Goal: Find specific fact: Find specific fact

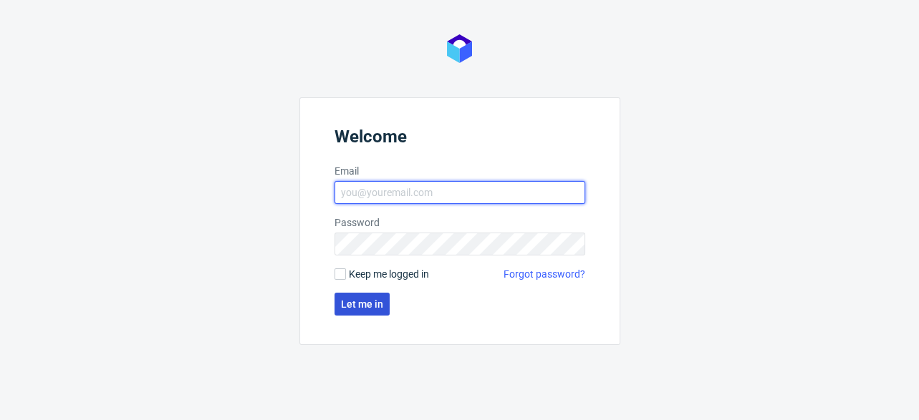
type input "oliwia.gryz@packhelp.com"
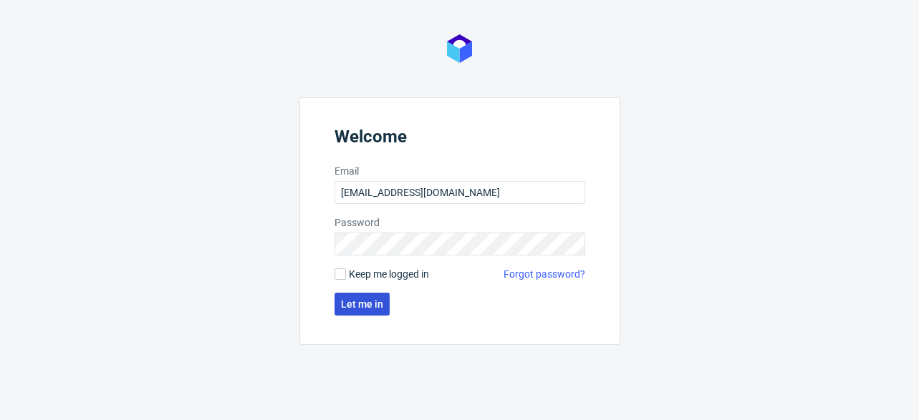
click at [378, 299] on span "Let me in" at bounding box center [362, 304] width 42 height 10
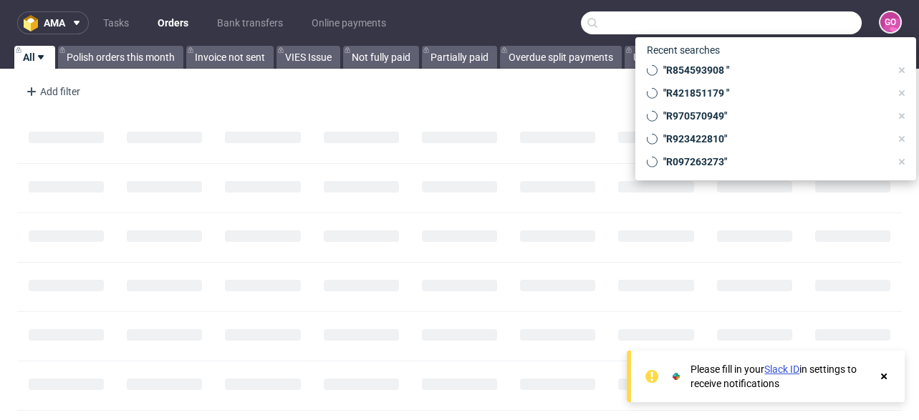
click at [780, 17] on input "text" at bounding box center [721, 22] width 281 height 23
paste input "R555839937"
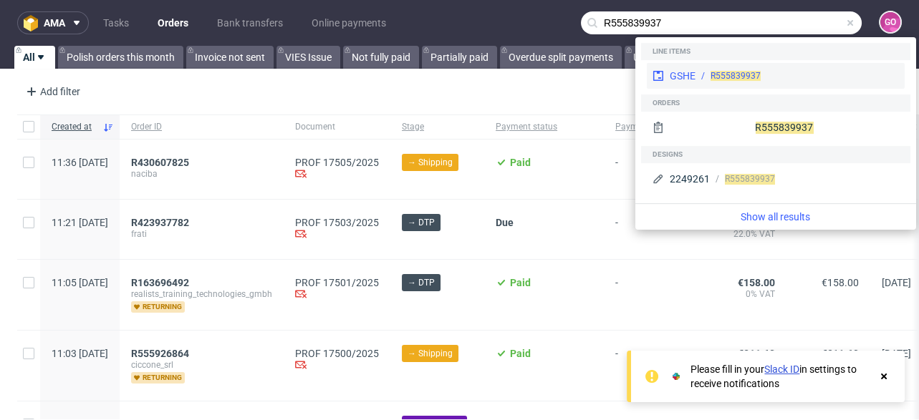
type input "R555839937"
click at [683, 76] on div "GSHE" at bounding box center [683, 76] width 26 height 14
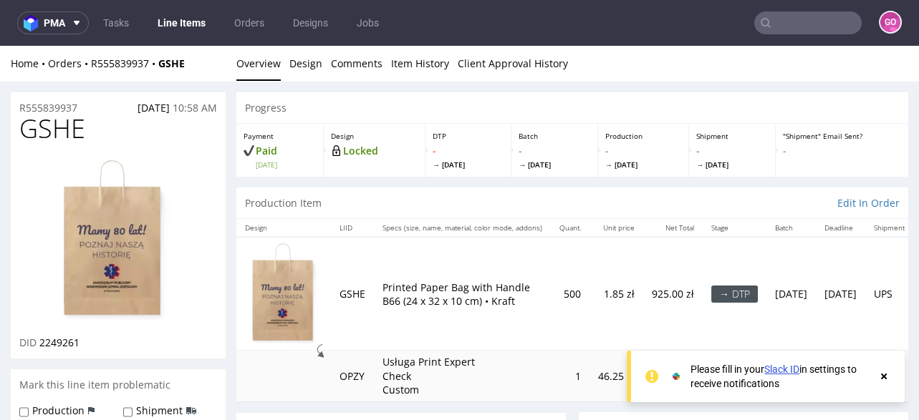
click at [828, 13] on input "text" at bounding box center [807, 22] width 107 height 23
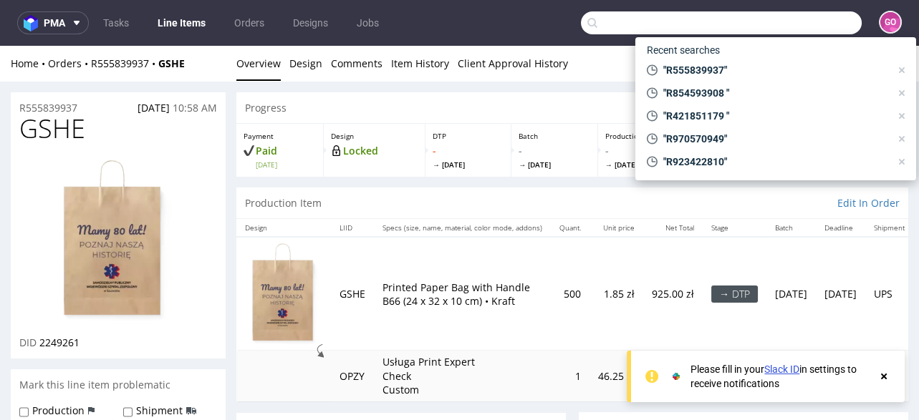
paste input "R555839937"
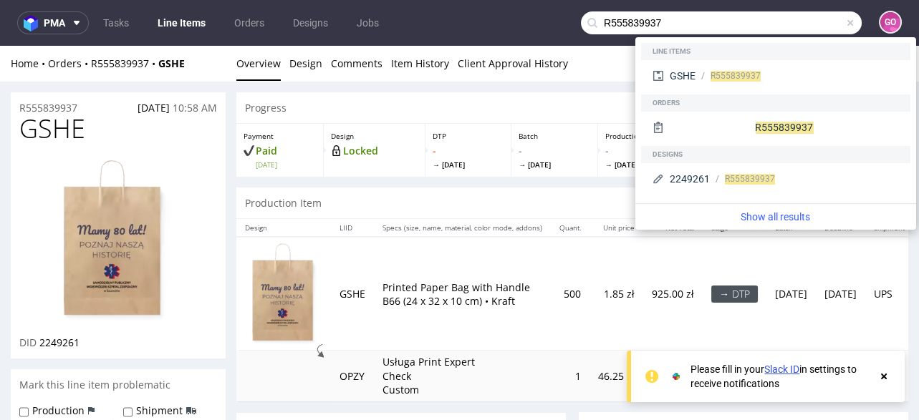
type input "R555839937"
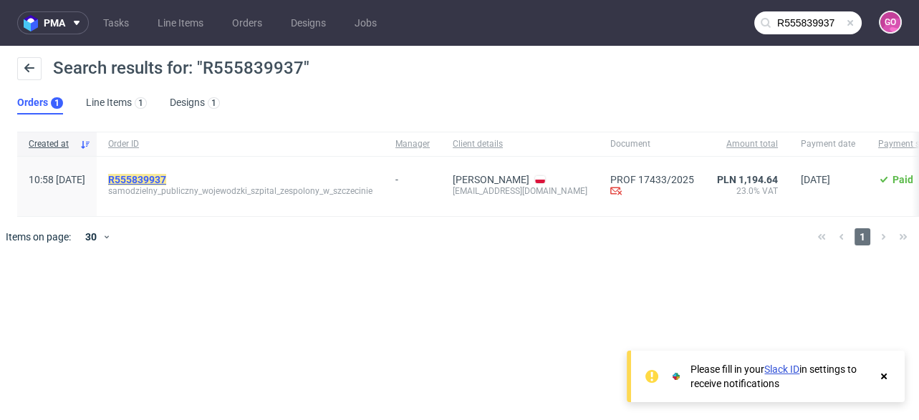
click at [166, 178] on mark "R555839937" at bounding box center [137, 179] width 58 height 11
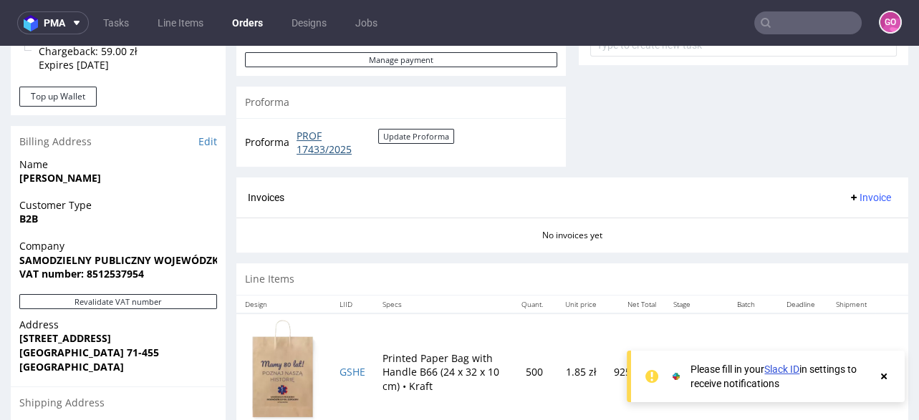
scroll to position [573, 0]
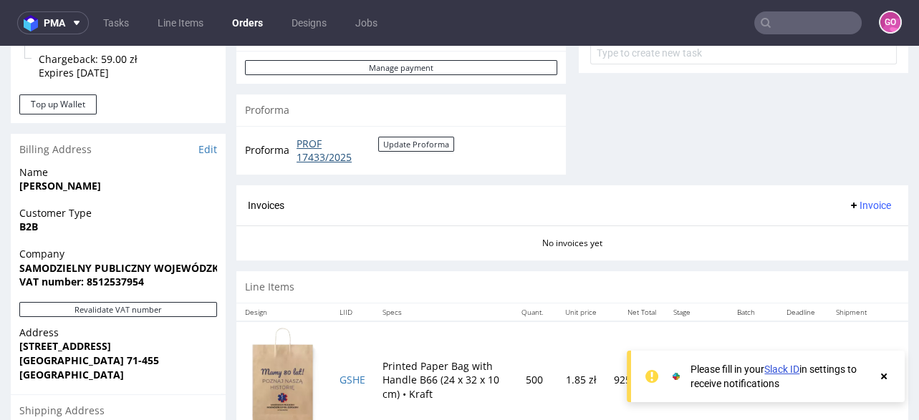
click at [322, 147] on link "PROF 17433/2025" at bounding box center [338, 151] width 82 height 28
click at [811, 17] on input "text" at bounding box center [807, 22] width 107 height 23
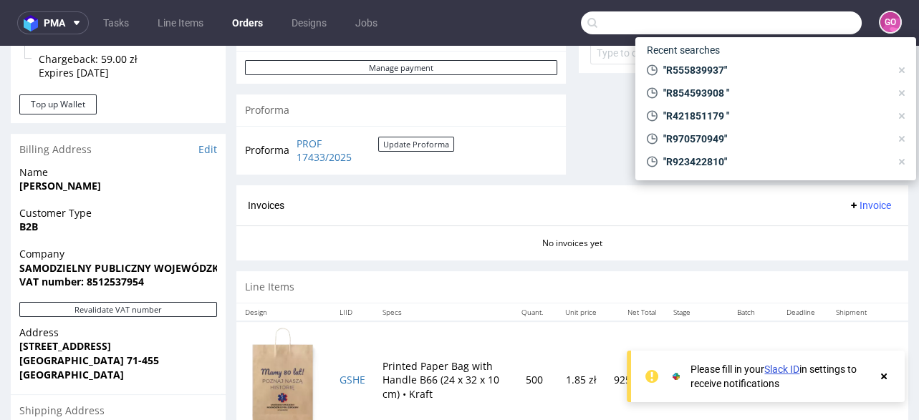
paste input "R16 4700845"
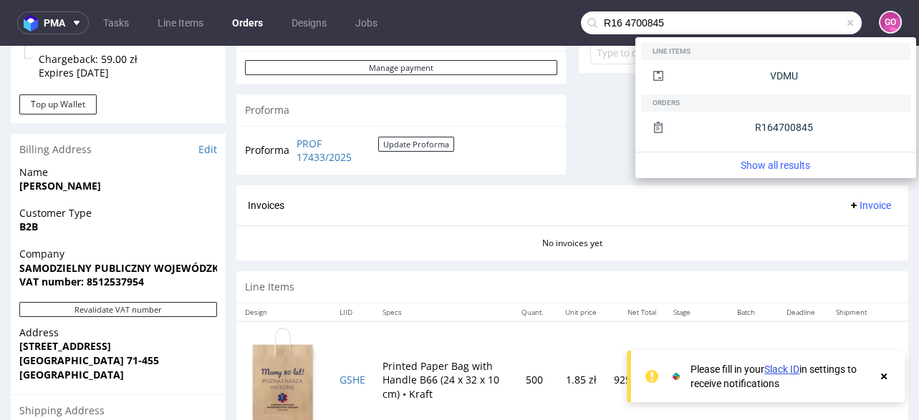
click at [617, 21] on input "R16 4700845" at bounding box center [721, 22] width 281 height 23
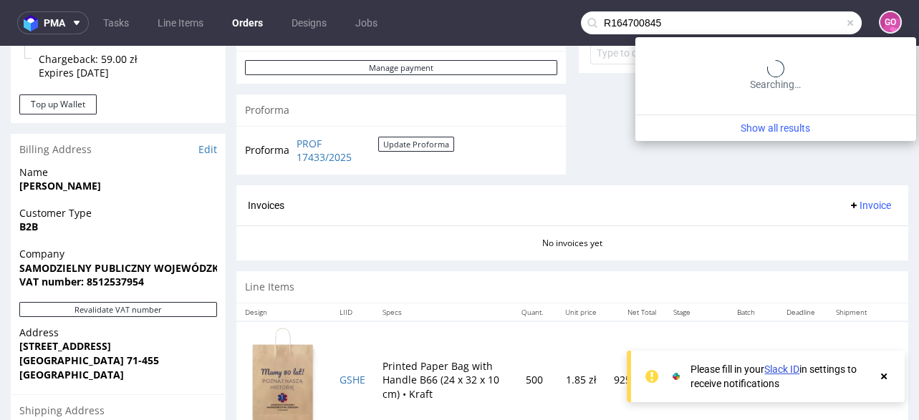
type input "R164700845"
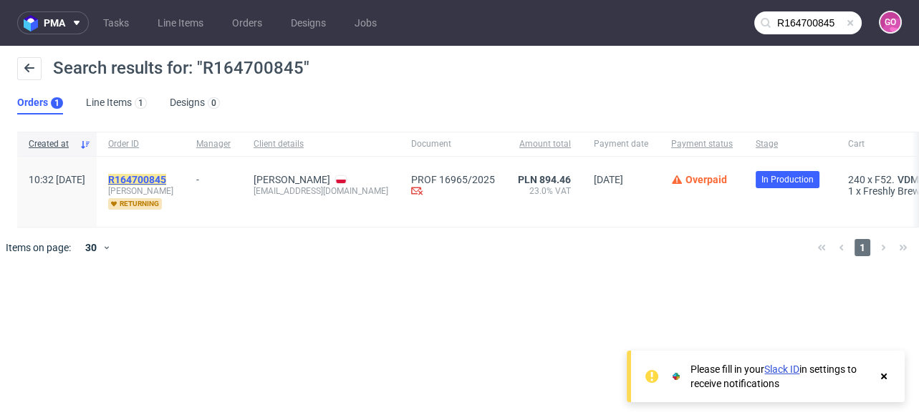
click at [166, 175] on mark "R164700845" at bounding box center [137, 179] width 58 height 11
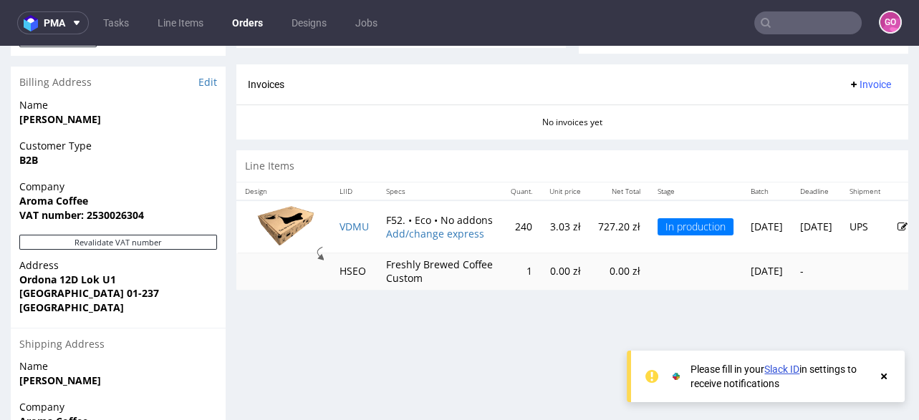
scroll to position [515, 0]
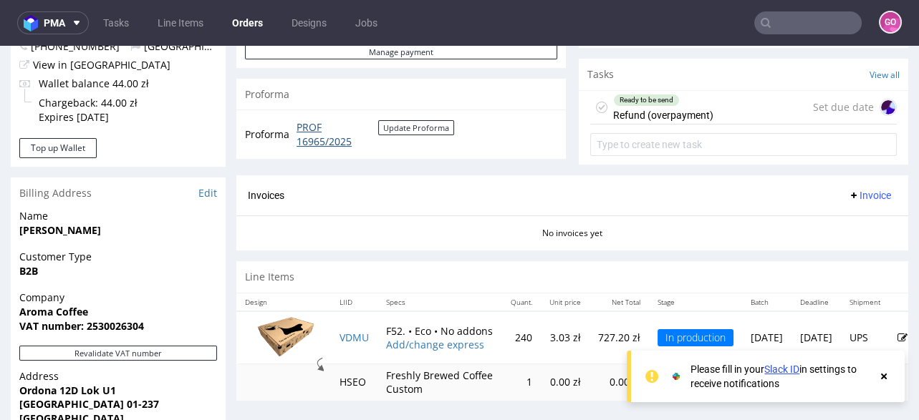
click at [305, 133] on link "PROF 16965/2025" at bounding box center [338, 134] width 82 height 28
click at [813, 24] on input "text" at bounding box center [807, 22] width 107 height 23
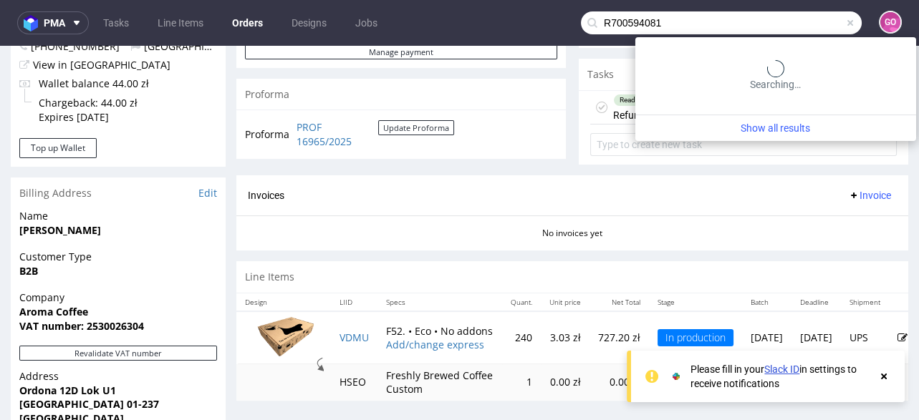
type input "R700594081"
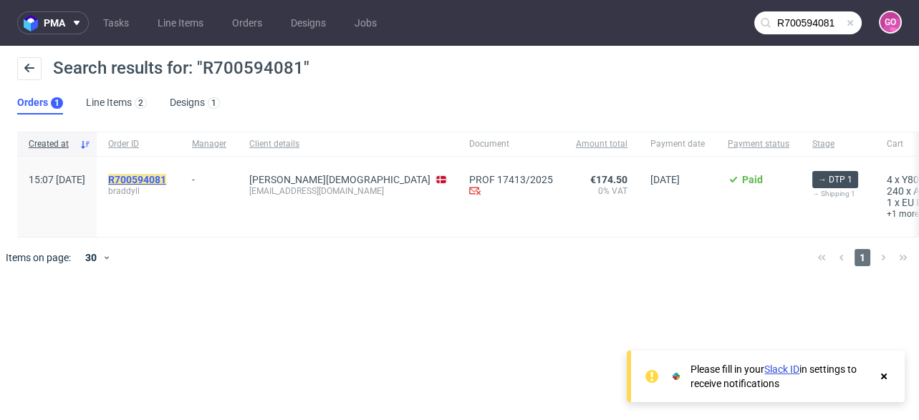
click at [166, 175] on mark "R700594081" at bounding box center [137, 179] width 58 height 11
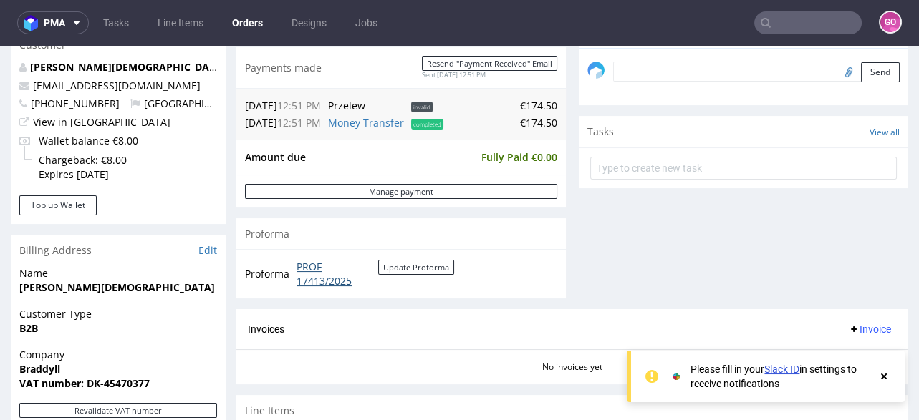
scroll to position [515, 0]
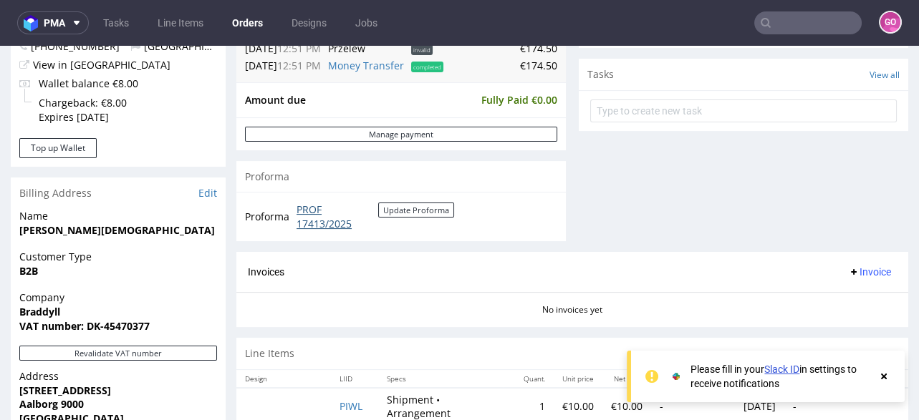
click at [316, 213] on link "PROF 17413/2025" at bounding box center [338, 217] width 82 height 28
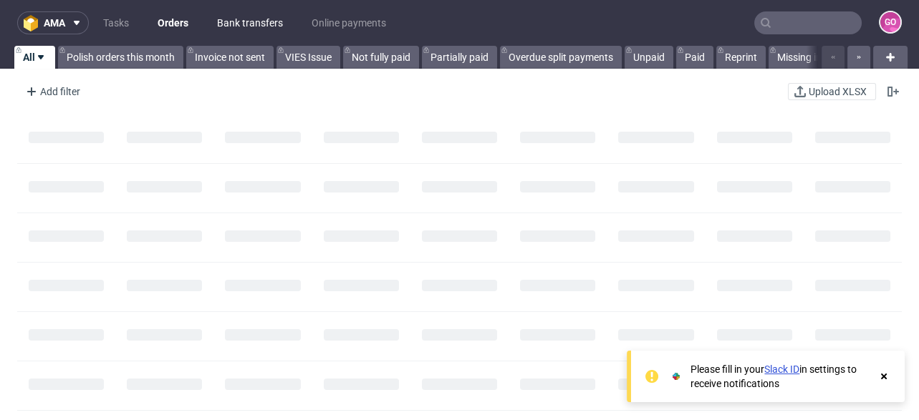
click at [249, 22] on link "Bank transfers" at bounding box center [249, 22] width 83 height 23
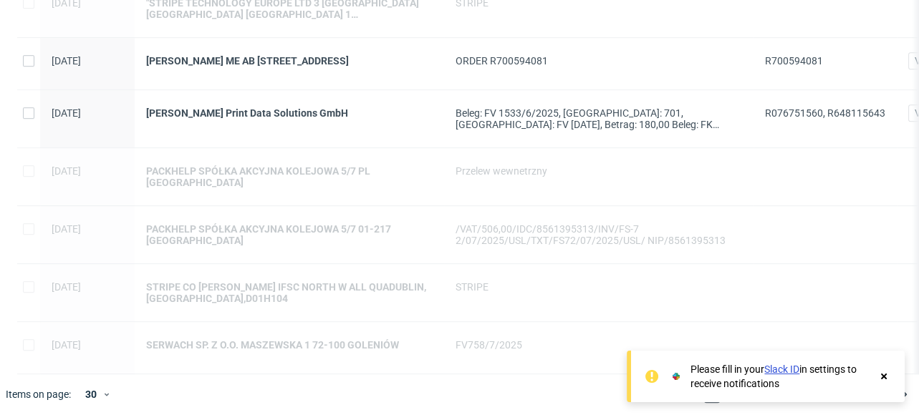
scroll to position [1449, 0]
click at [884, 375] on use at bounding box center [884, 377] width 6 height 6
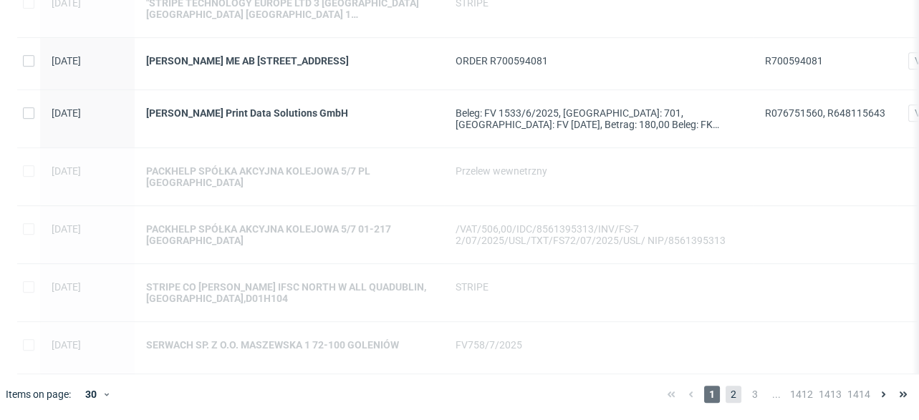
click at [730, 390] on span "2" at bounding box center [734, 394] width 16 height 17
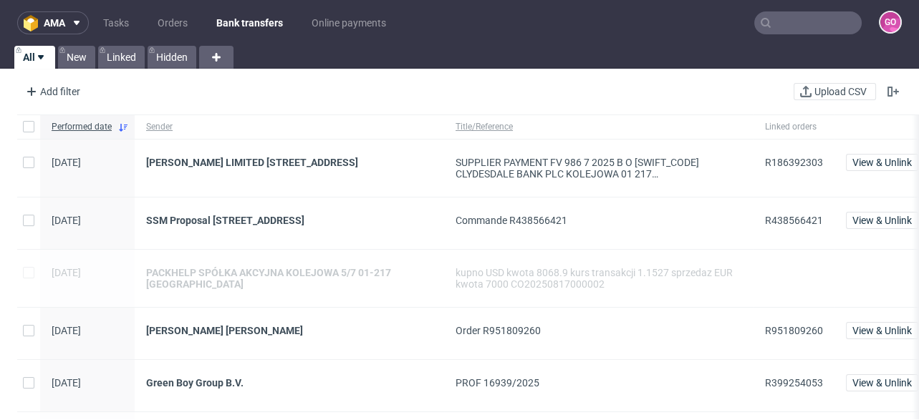
scroll to position [171, 0]
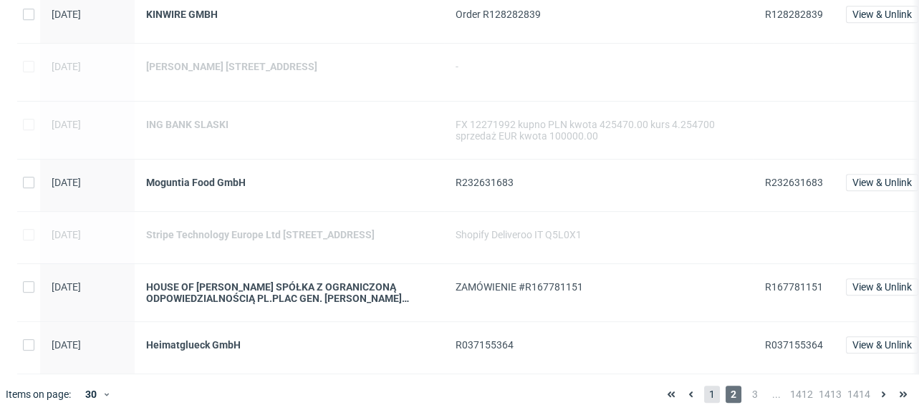
click at [710, 390] on span "1" at bounding box center [712, 394] width 16 height 17
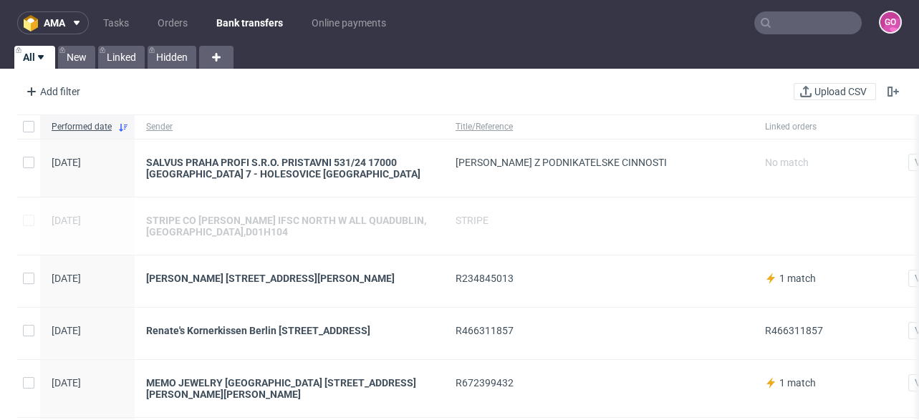
click at [793, 36] on nav "ama Tasks Orders Bank transfers Online payments GO" at bounding box center [459, 23] width 919 height 46
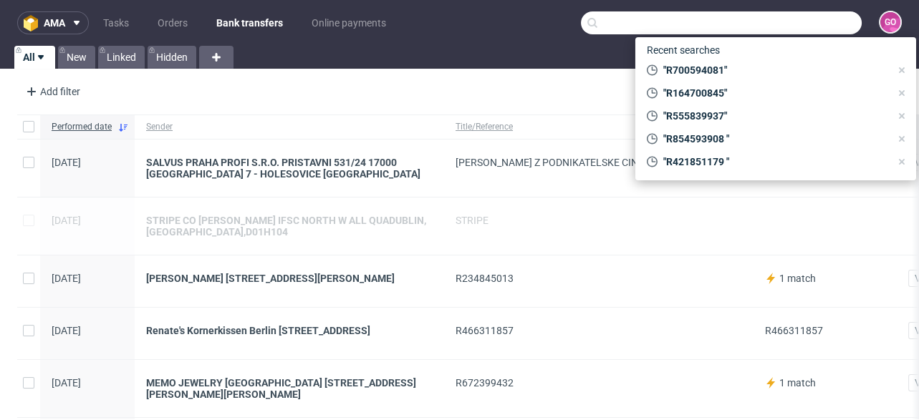
click at [793, 25] on input "text" at bounding box center [721, 22] width 281 height 23
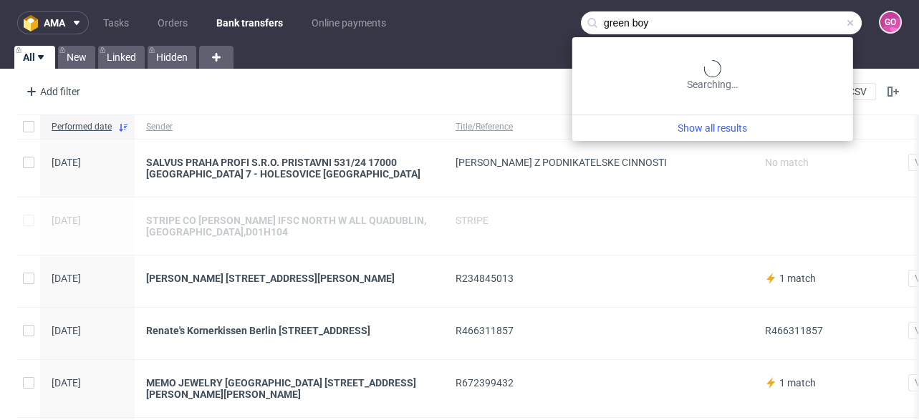
type input "green boy"
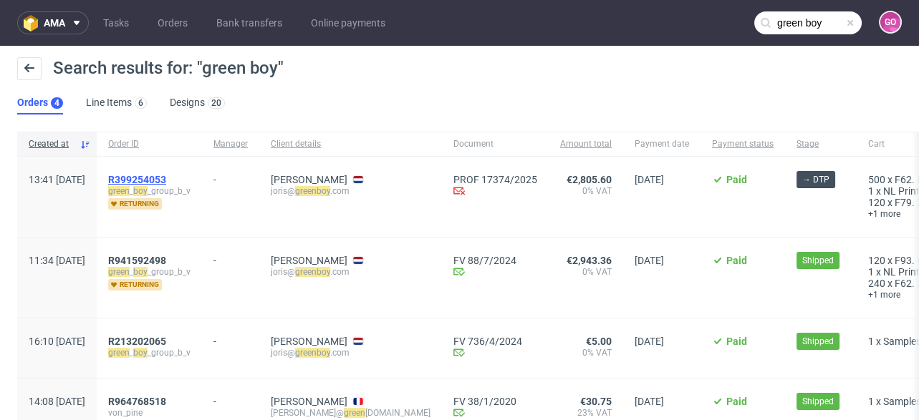
click at [166, 179] on span "R399254053" at bounding box center [137, 179] width 58 height 11
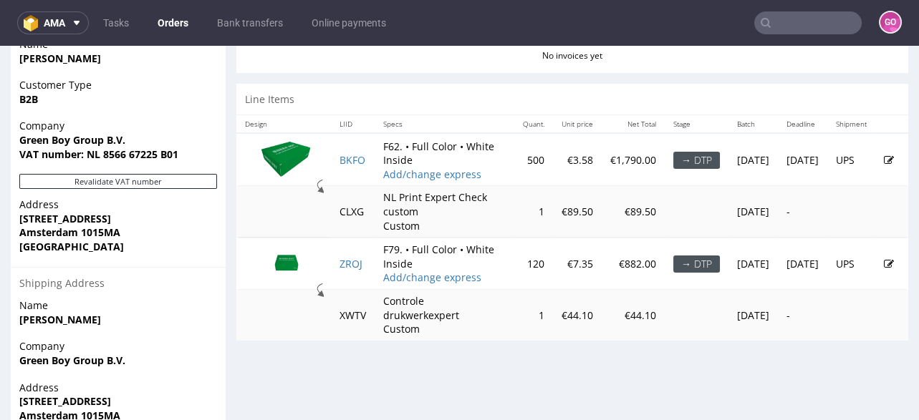
scroll to position [515, 0]
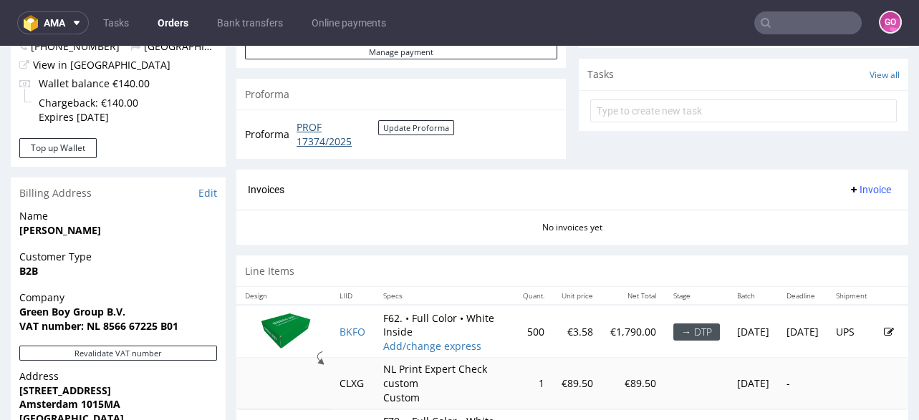
click at [319, 137] on link "PROF 17374/2025" at bounding box center [338, 134] width 82 height 28
click at [804, 21] on input "text" at bounding box center [807, 22] width 107 height 23
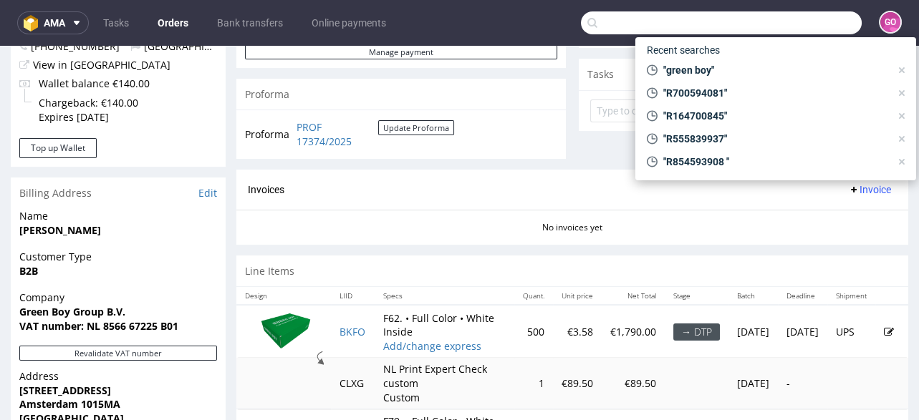
paste input "R521216799"
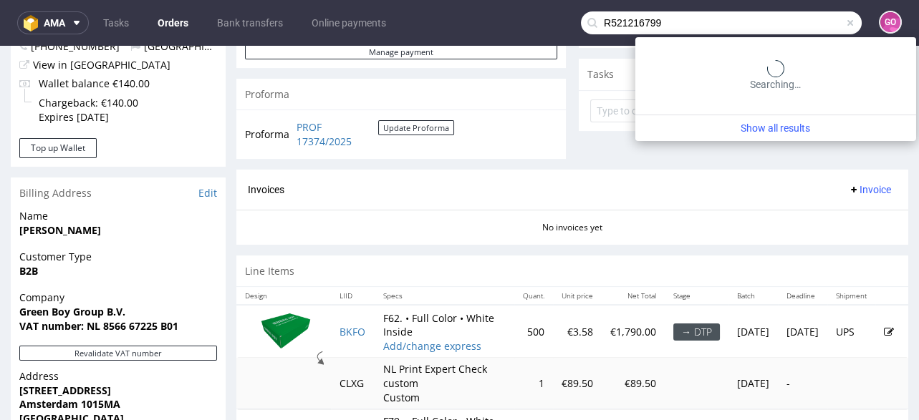
type input "R521216799"
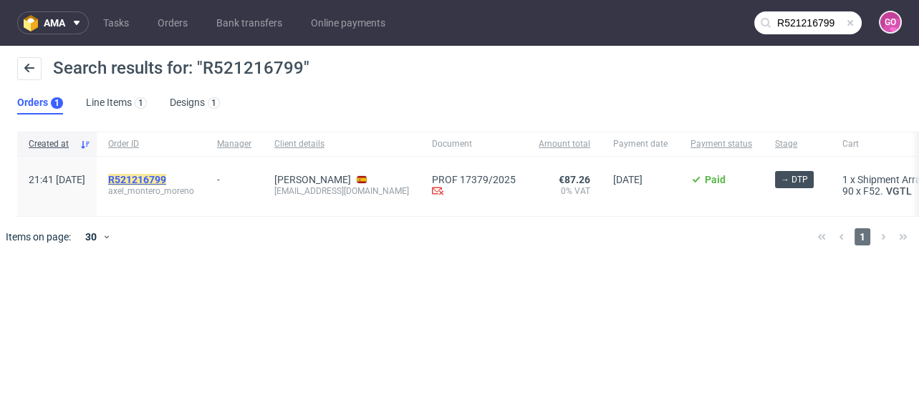
click at [166, 183] on mark "R521216799" at bounding box center [137, 179] width 58 height 11
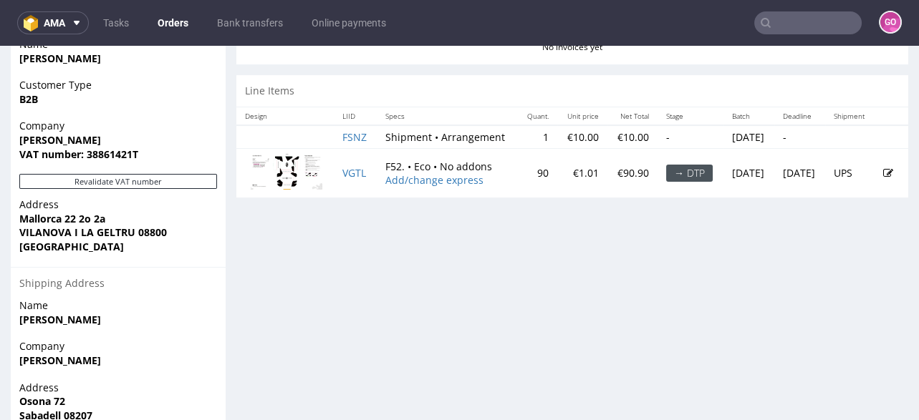
scroll to position [573, 0]
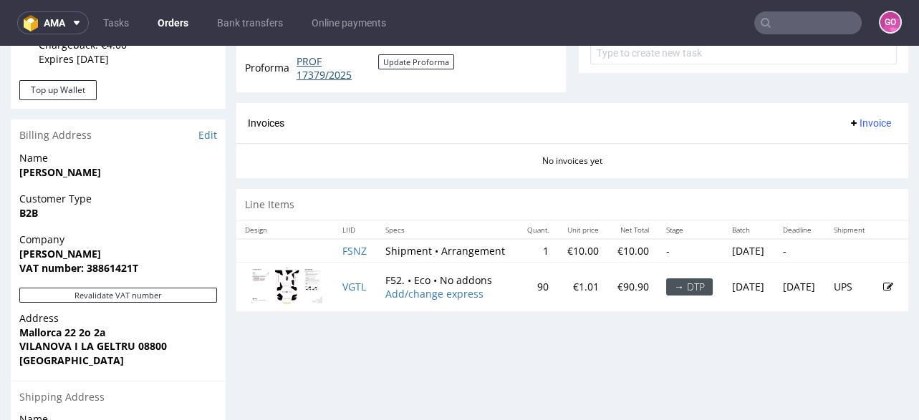
click at [327, 77] on link "PROF 17379/2025" at bounding box center [338, 68] width 82 height 28
click at [231, 23] on link "Bank transfers" at bounding box center [249, 22] width 83 height 23
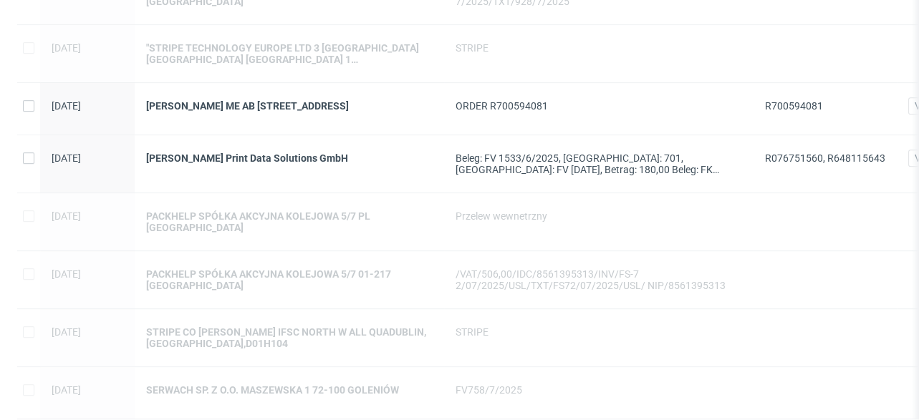
scroll to position [1449, 0]
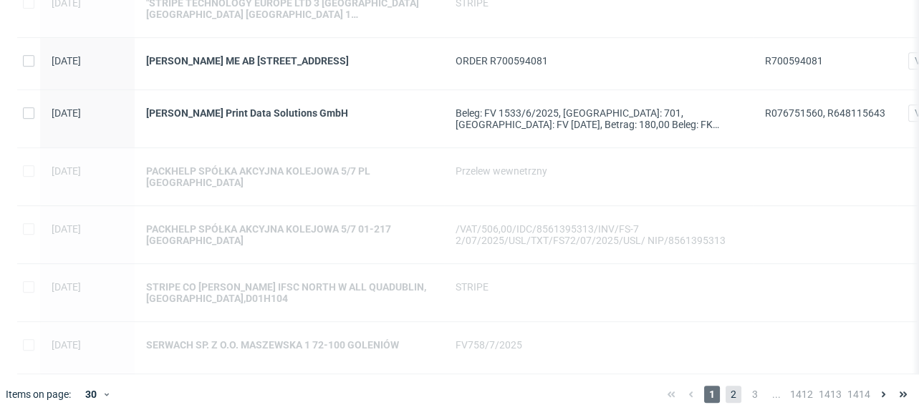
click at [726, 388] on span "2" at bounding box center [734, 394] width 16 height 17
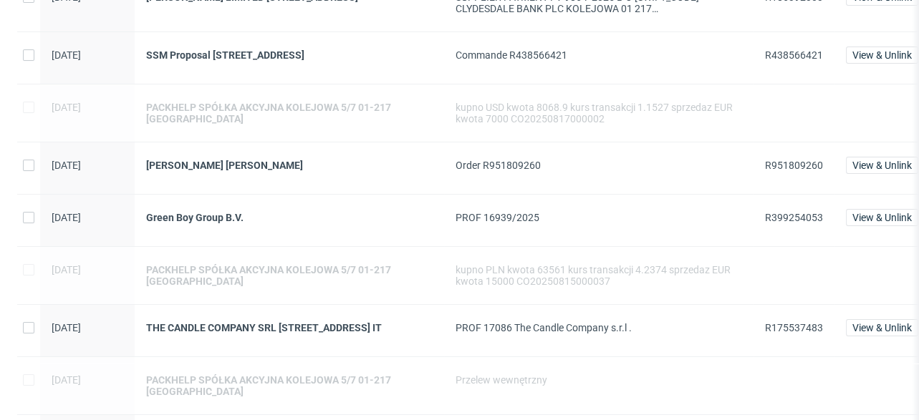
scroll to position [228, 0]
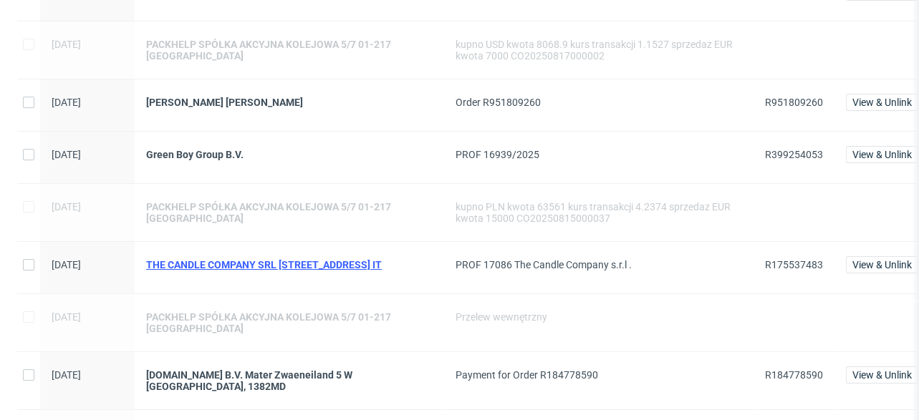
click at [297, 266] on div "THE CANDLE COMPANY SRL [STREET_ADDRESS] IT" at bounding box center [289, 264] width 286 height 11
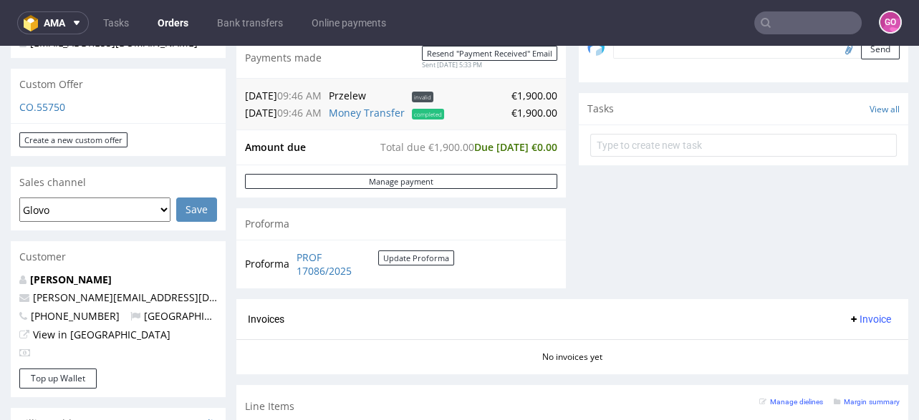
scroll to position [687, 0]
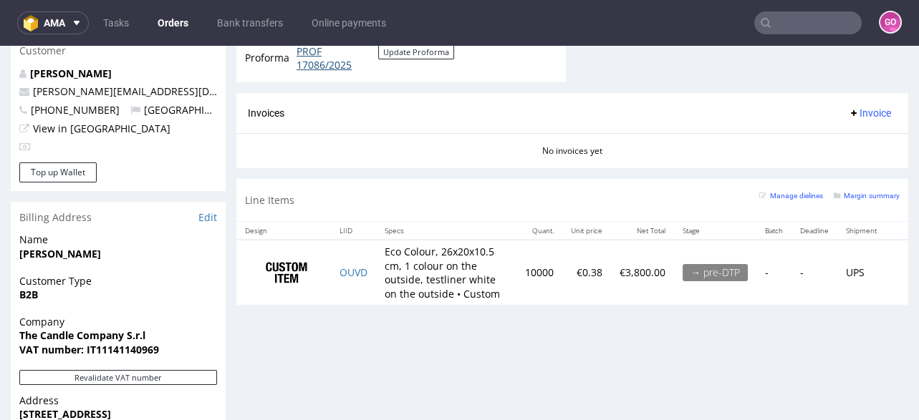
click at [316, 57] on link "PROF 17086/2025" at bounding box center [338, 58] width 82 height 28
click at [257, 16] on link "Bank transfers" at bounding box center [249, 22] width 83 height 23
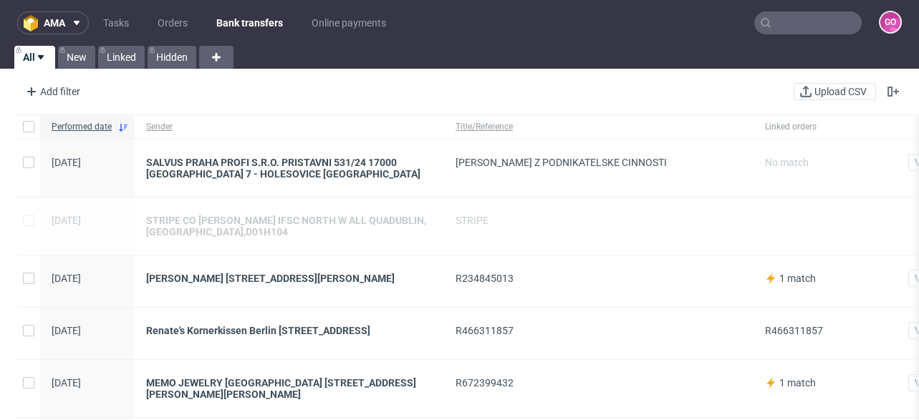
click at [809, 30] on input "text" at bounding box center [807, 22] width 107 height 23
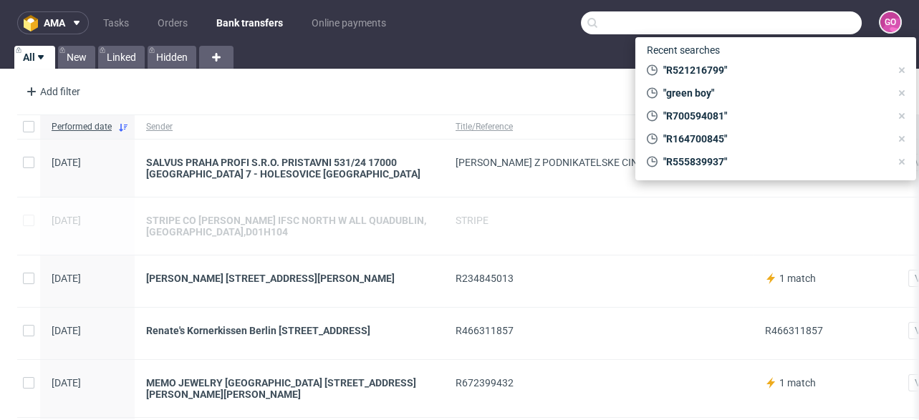
paste input "R951809260"
type input "R951809260"
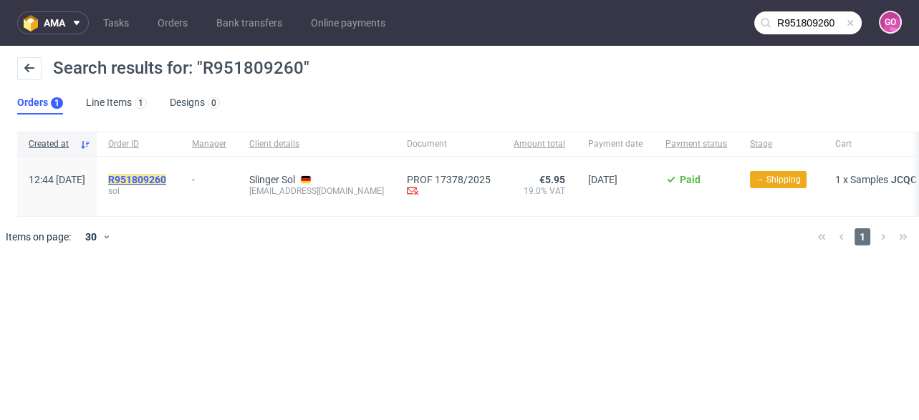
click at [166, 178] on mark "R951809260" at bounding box center [137, 179] width 58 height 11
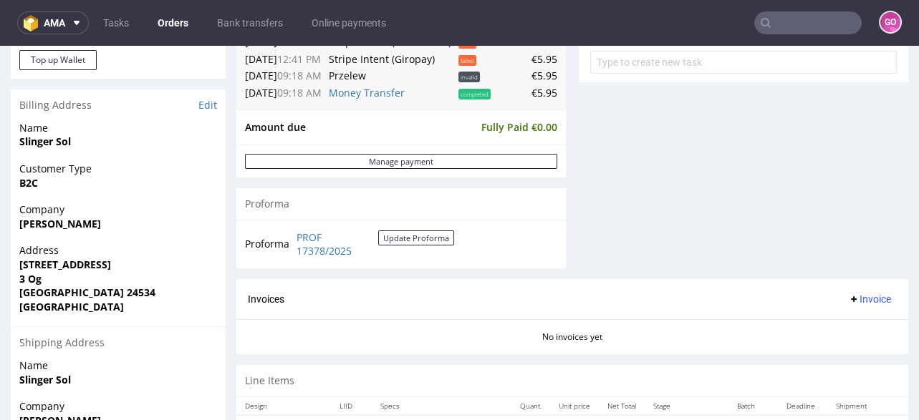
scroll to position [630, 0]
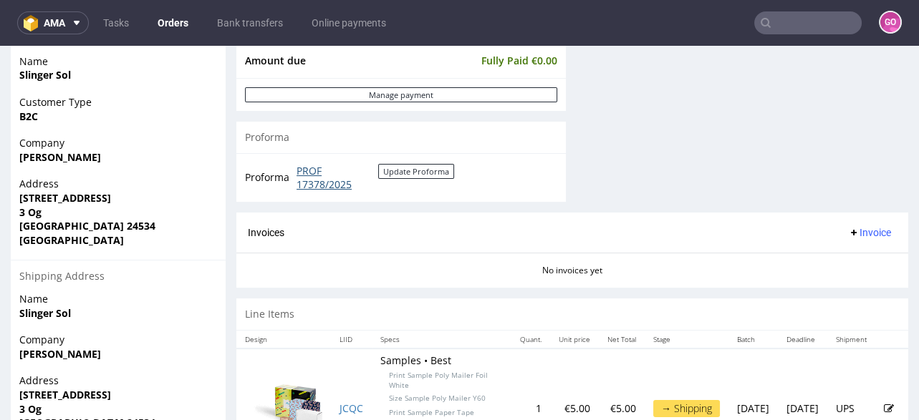
click at [301, 175] on link "PROF 17378/2025" at bounding box center [338, 178] width 82 height 28
click at [244, 25] on link "Bank transfers" at bounding box center [249, 22] width 83 height 23
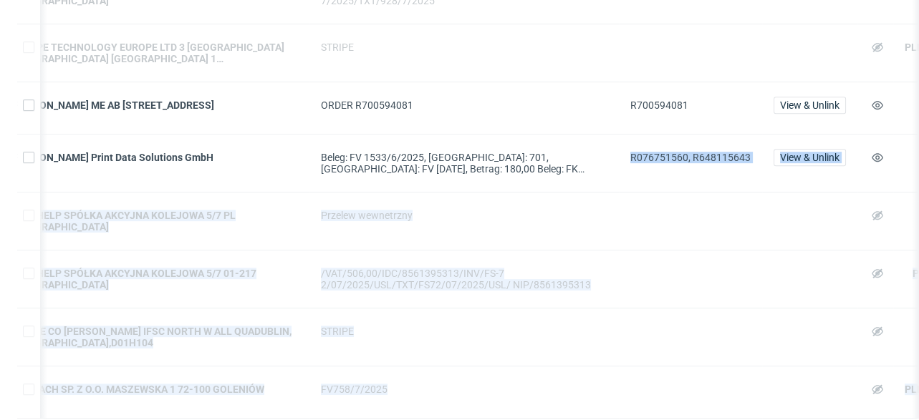
scroll to position [0, 183]
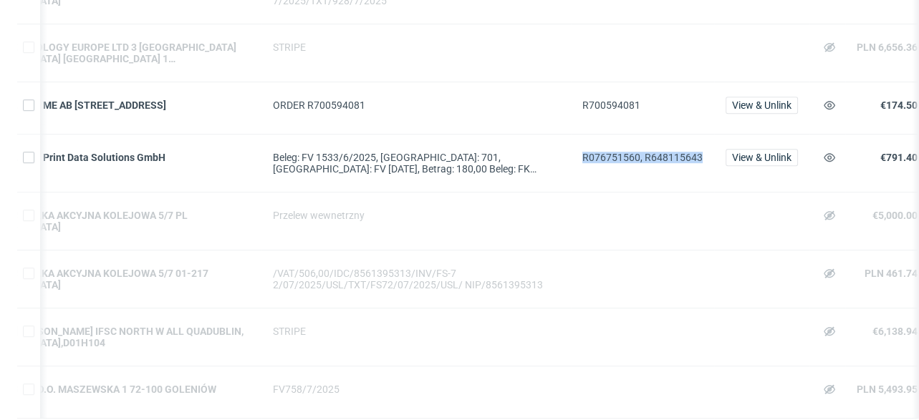
drag, startPoint x: 764, startPoint y: 188, endPoint x: 698, endPoint y: 193, distance: 66.0
click at [698, 175] on span "R076751560, R648115643" at bounding box center [642, 163] width 120 height 23
copy span "R076751560, R648115643"
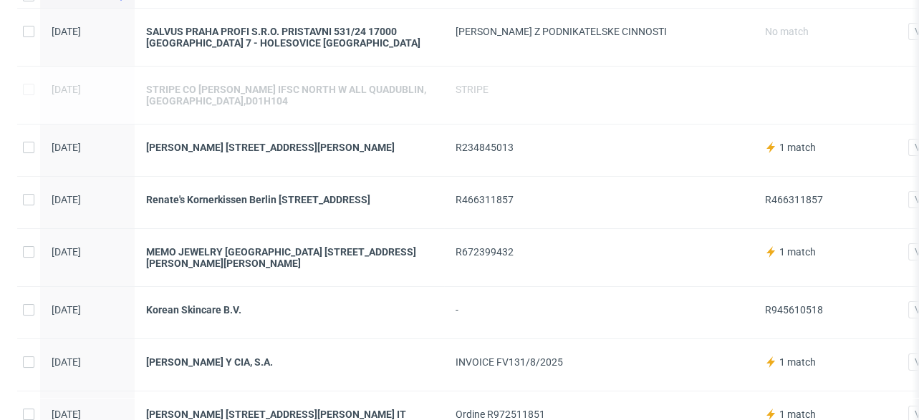
scroll to position [0, 0]
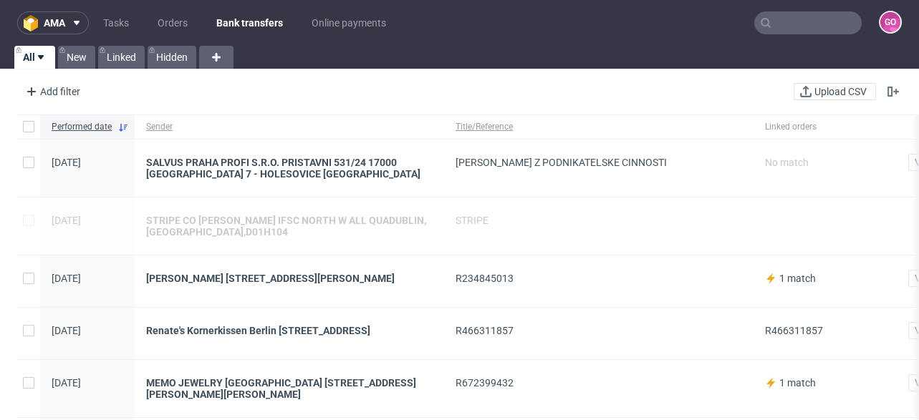
click at [811, 19] on input "text" at bounding box center [807, 22] width 107 height 23
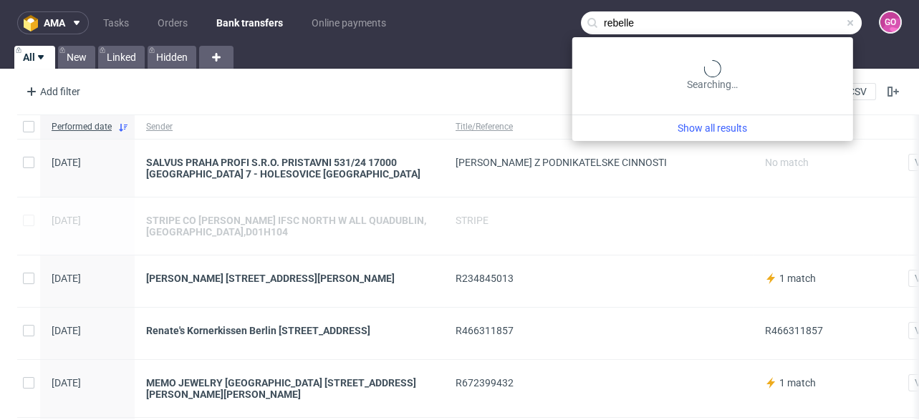
type input "rebelle"
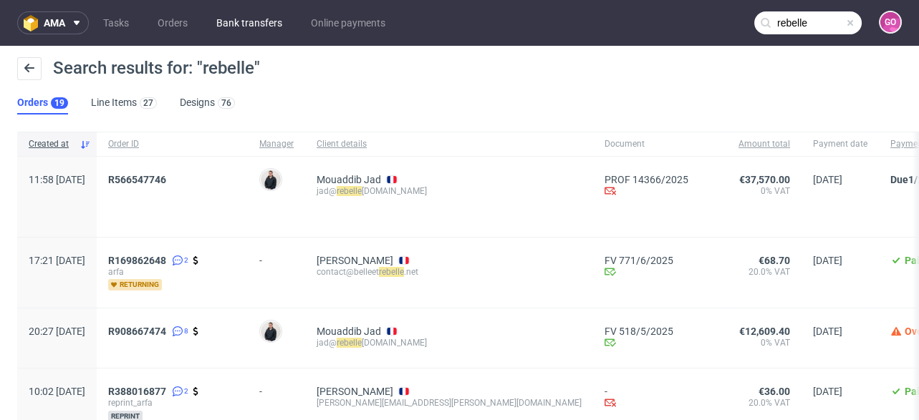
click at [236, 20] on link "Bank transfers" at bounding box center [249, 22] width 83 height 23
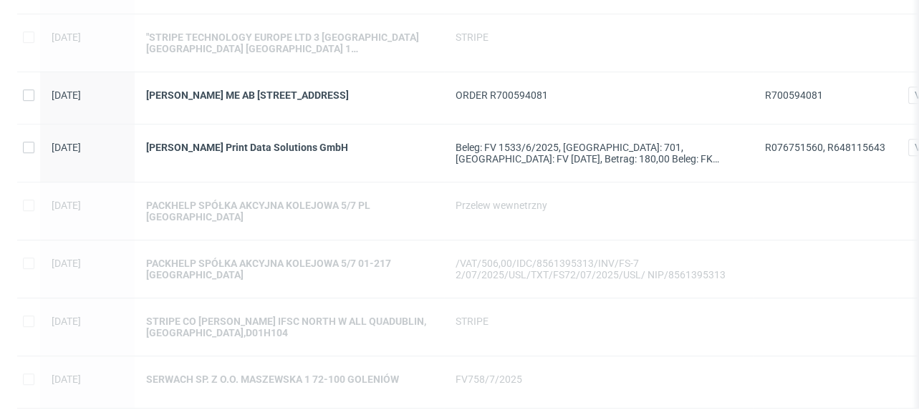
scroll to position [1432, 0]
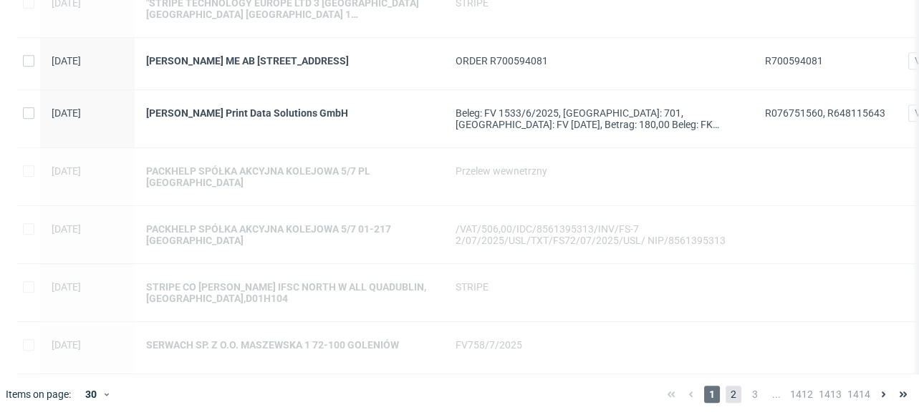
click at [733, 403] on span "2" at bounding box center [734, 394] width 16 height 17
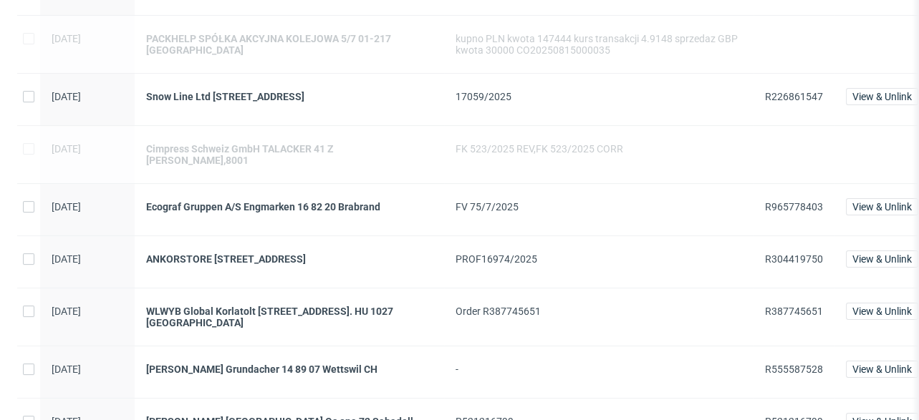
scroll to position [573, 0]
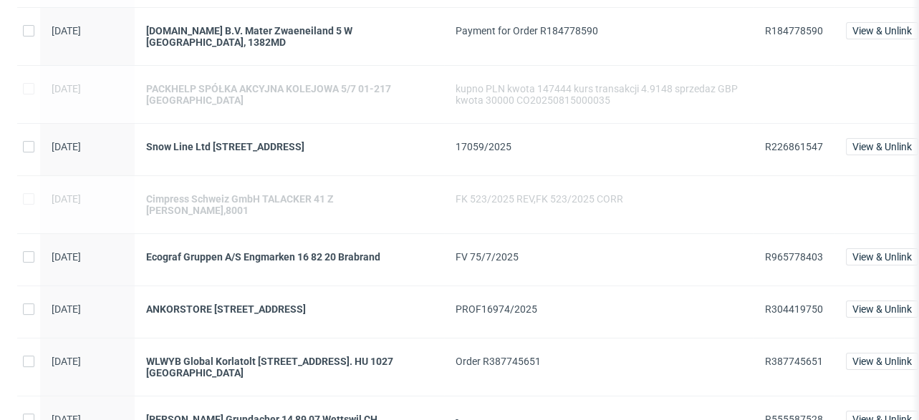
click at [780, 142] on span "R226861547" at bounding box center [794, 146] width 58 height 11
copy span "R226861547"
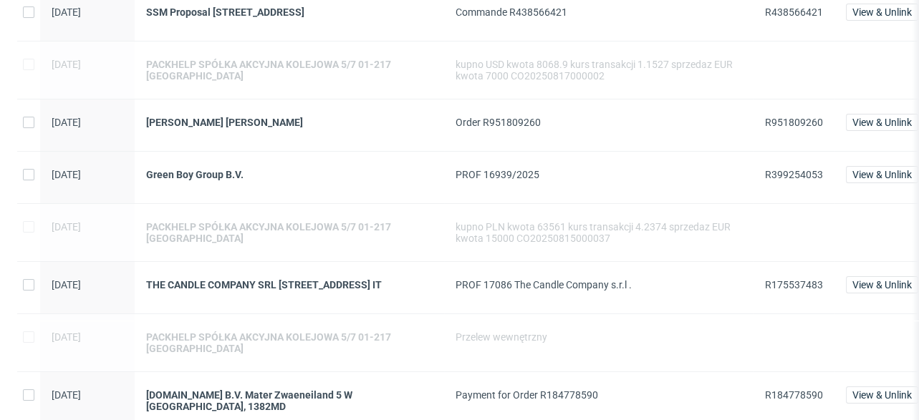
scroll to position [171, 0]
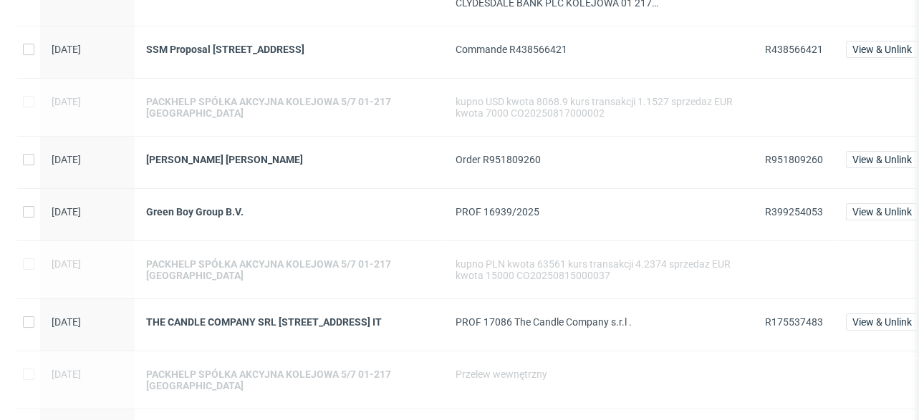
click at [773, 208] on span "R399254053" at bounding box center [794, 211] width 58 height 11
copy span "R399254053"
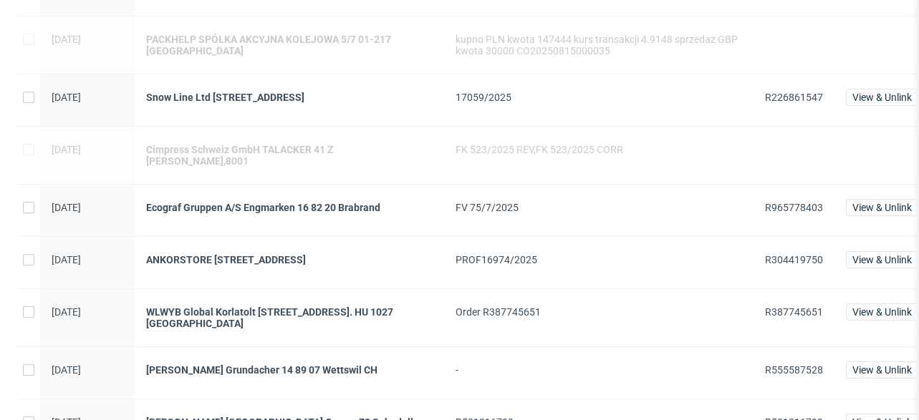
scroll to position [630, 0]
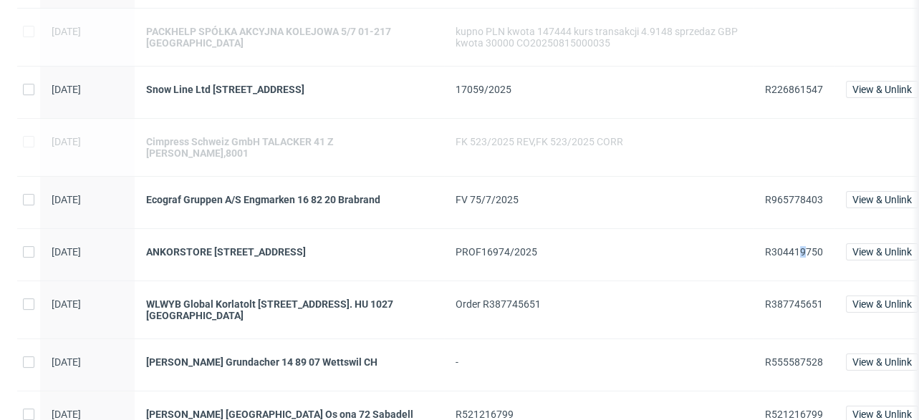
click at [797, 246] on span "R304419750" at bounding box center [794, 251] width 58 height 11
click at [795, 246] on span "R304419750" at bounding box center [794, 251] width 58 height 11
copy span "R304419750"
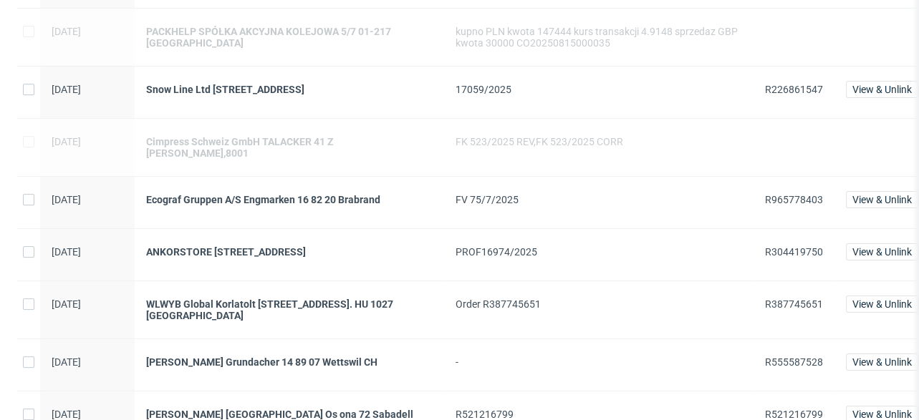
click at [809, 357] on span "R555587528" at bounding box center [794, 362] width 58 height 11
copy span "R555587528"
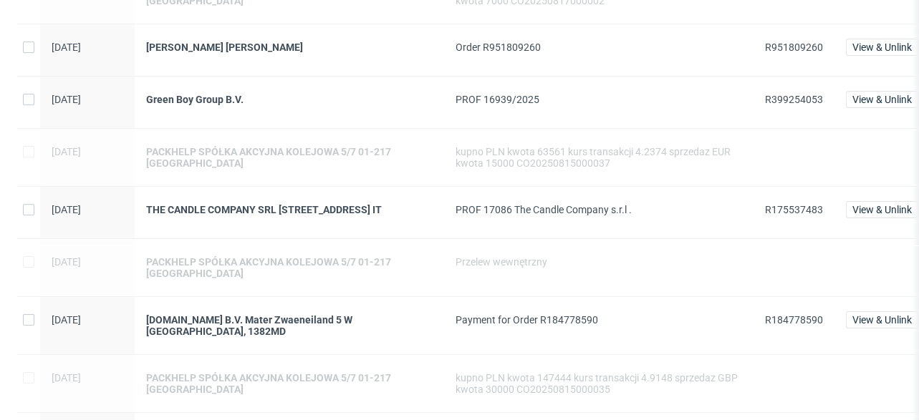
scroll to position [286, 0]
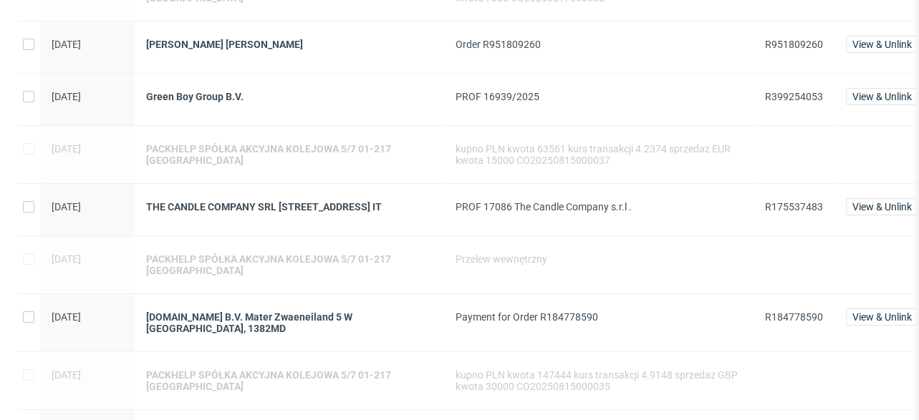
click at [784, 206] on span "R175537483" at bounding box center [794, 206] width 58 height 11
copy span "R175537483"
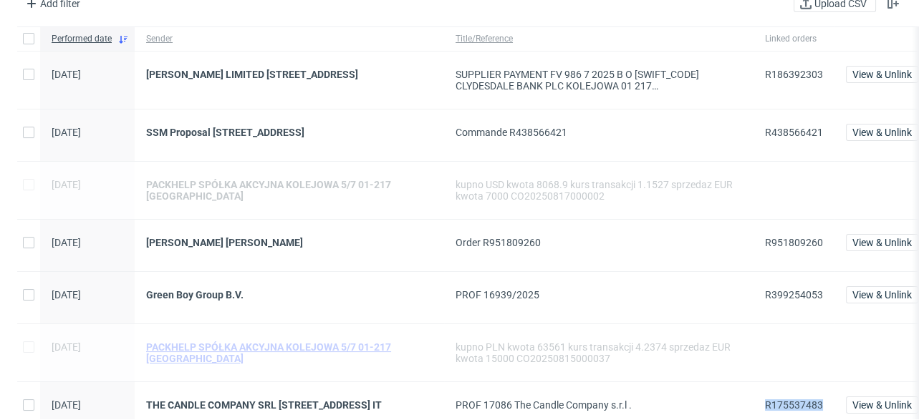
scroll to position [57, 0]
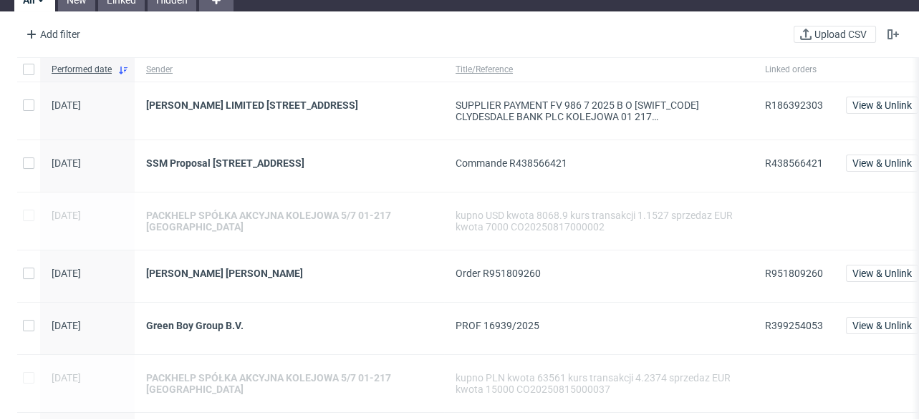
click at [823, 109] on div "R186392303" at bounding box center [793, 110] width 81 height 57
click at [812, 102] on span "R186392303" at bounding box center [794, 105] width 58 height 11
copy span "R186392303"
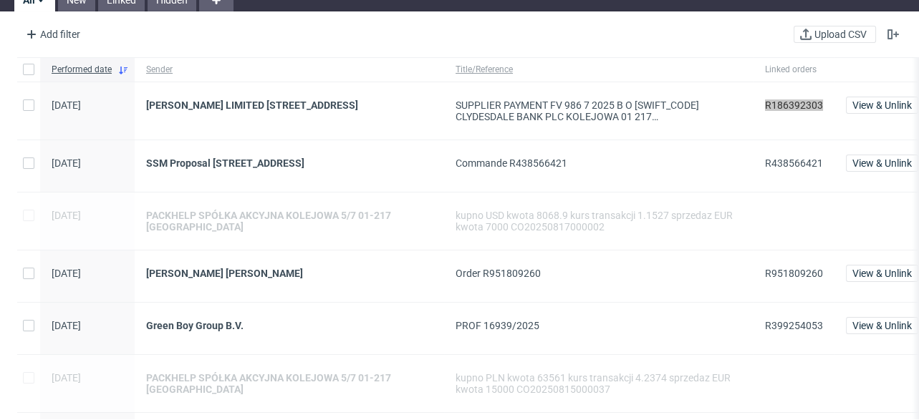
scroll to position [0, 0]
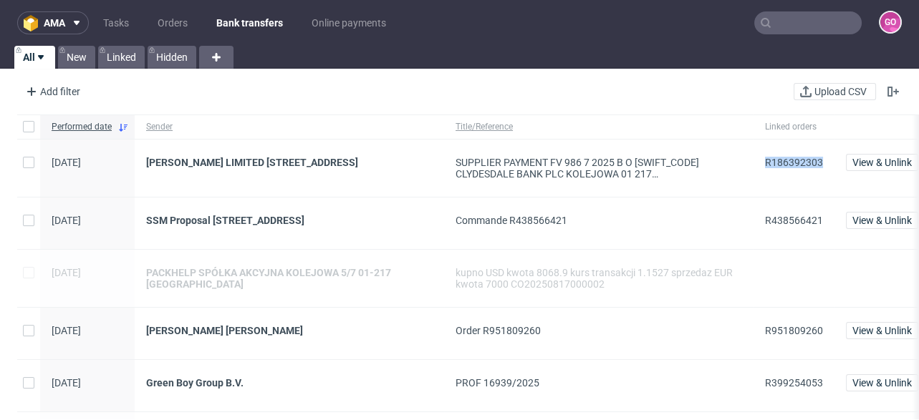
click at [795, 11] on input "text" at bounding box center [807, 22] width 107 height 23
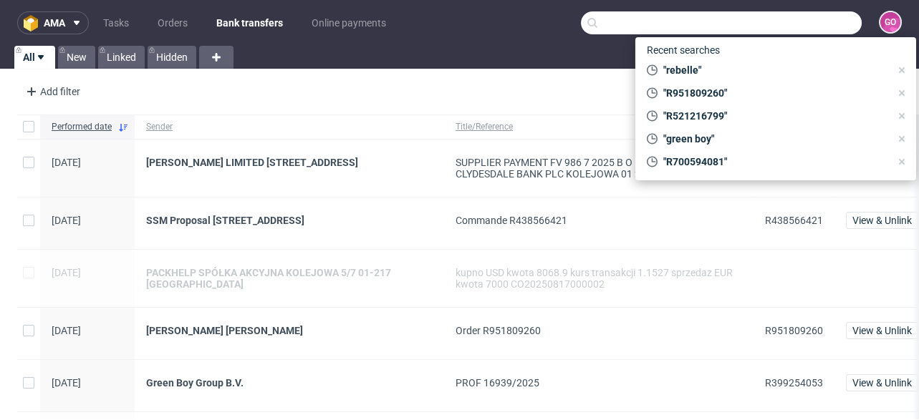
click at [799, 20] on input "text" at bounding box center [721, 22] width 281 height 23
paste input "000002466"
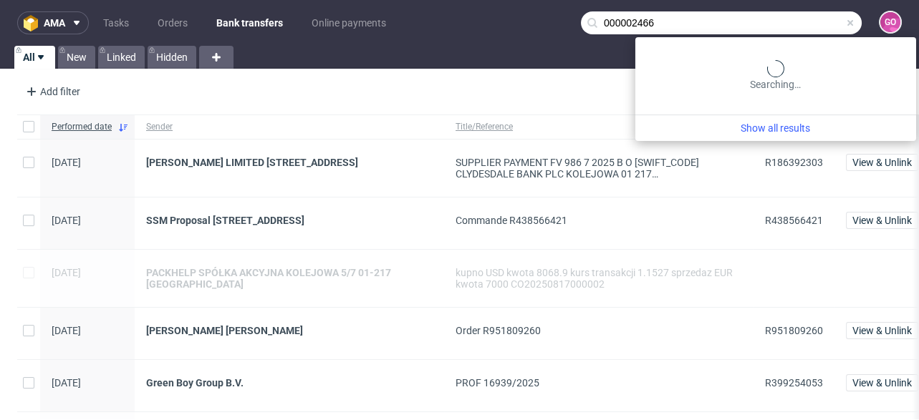
type input "000002466"
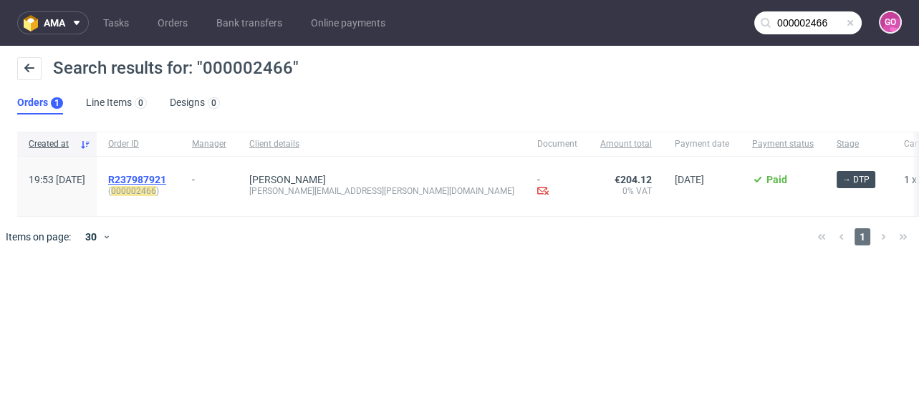
click at [166, 178] on span "R237987921" at bounding box center [137, 179] width 58 height 11
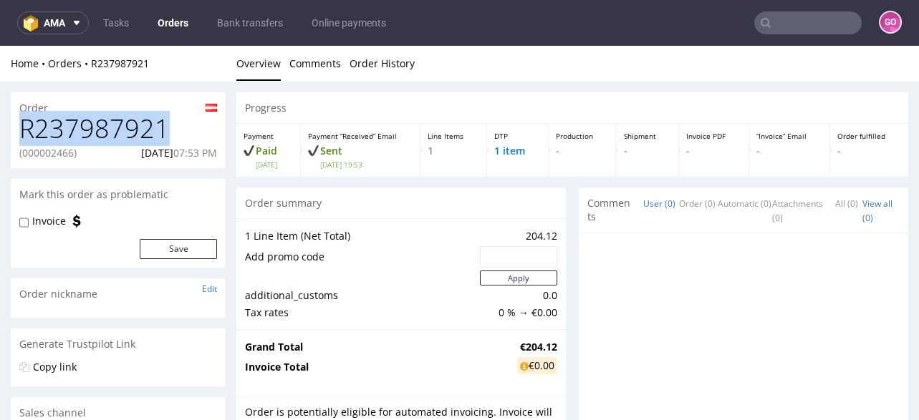
click at [135, 124] on h1 "R237987921" at bounding box center [118, 129] width 198 height 29
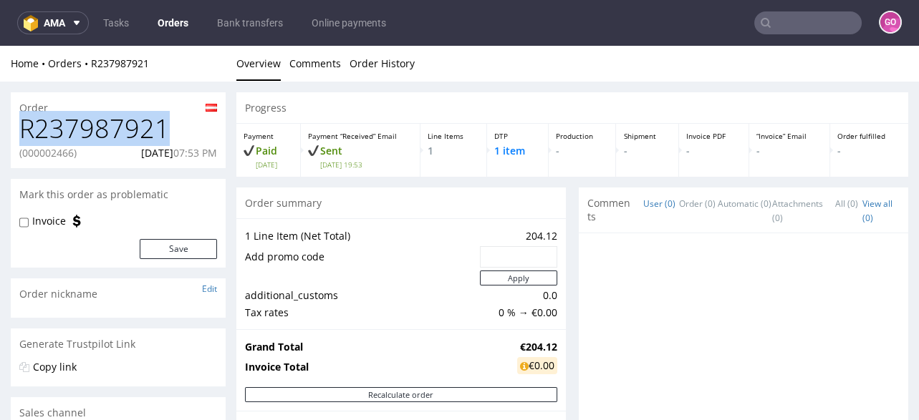
copy h1 "R237987921"
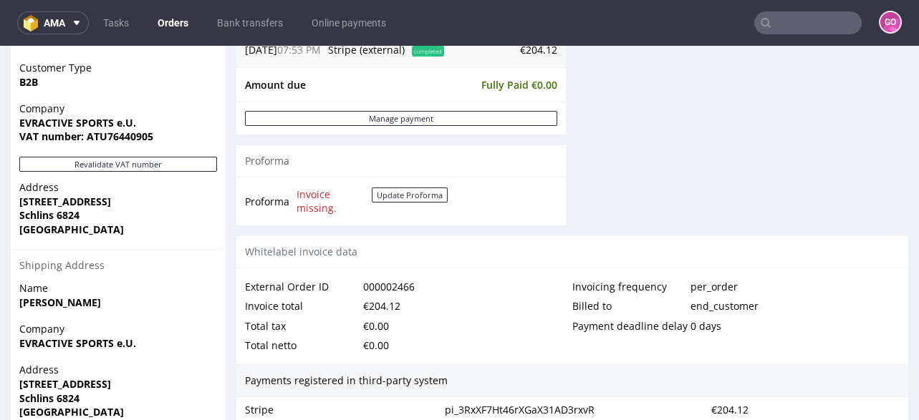
scroll to position [515, 0]
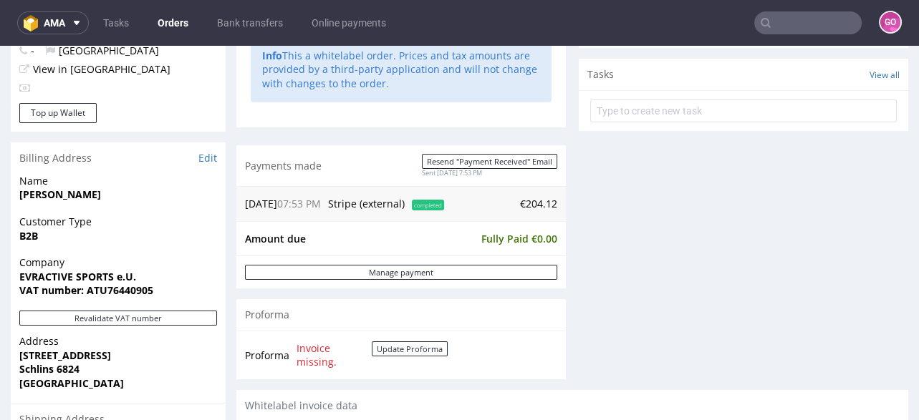
click at [87, 288] on strong "VAT number: ATU76440905" at bounding box center [86, 291] width 134 height 14
copy strong "ATU76440905"
click at [80, 279] on strong "EVRACTIVE SPORTS e.U." at bounding box center [77, 277] width 117 height 14
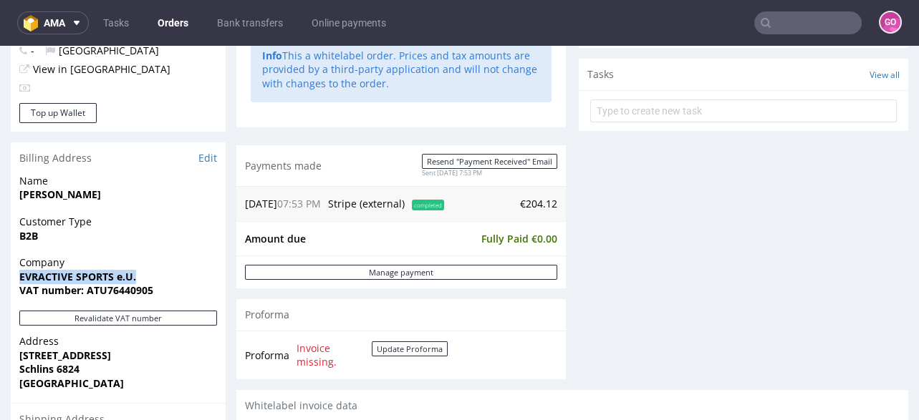
click at [80, 279] on strong "EVRACTIVE SPORTS e.U." at bounding box center [77, 277] width 117 height 14
copy strong "EVRACTIVE SPORTS e.U."
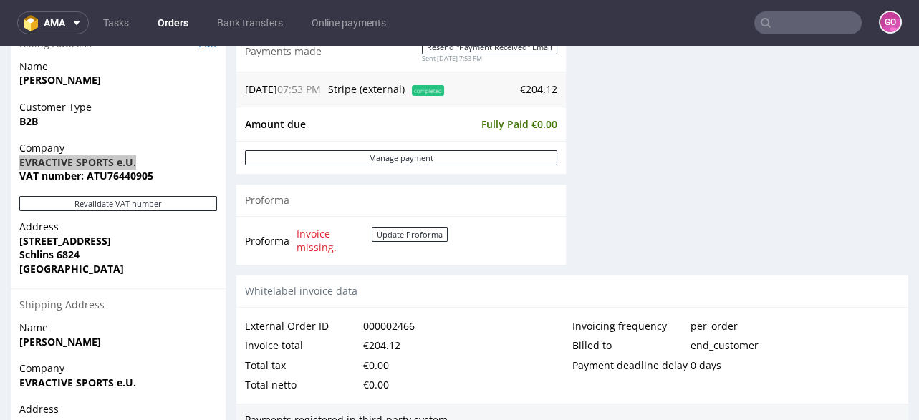
scroll to position [687, 0]
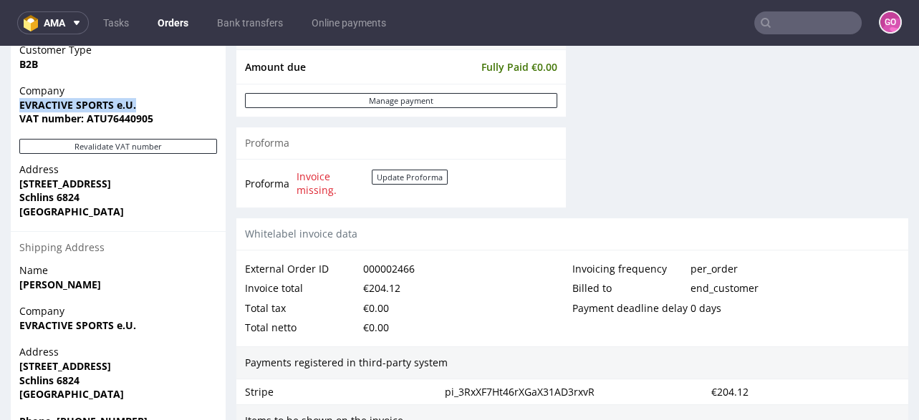
click at [77, 187] on strong "[STREET_ADDRESS]" at bounding box center [65, 184] width 92 height 14
click at [53, 197] on strong "Schlins 6824" at bounding box center [49, 198] width 60 height 14
click at [72, 195] on strong "Schlins 6824" at bounding box center [49, 198] width 60 height 14
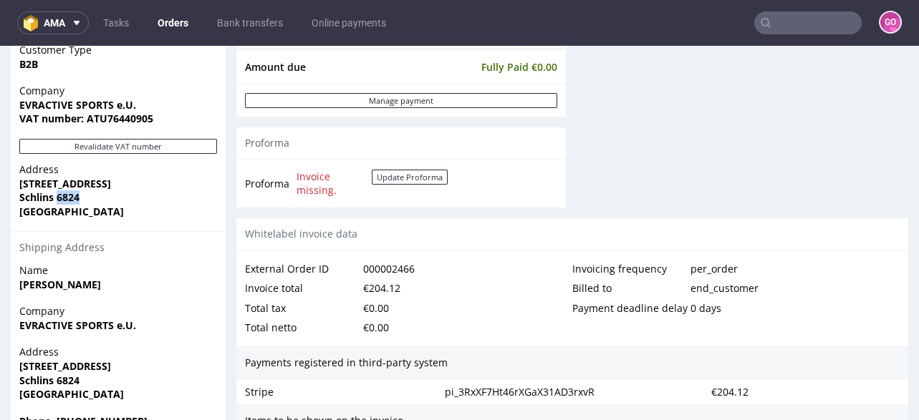
click at [72, 195] on strong "Schlins 6824" at bounding box center [49, 198] width 60 height 14
click at [42, 197] on strong "Schlins 6824" at bounding box center [49, 198] width 60 height 14
